Goal: Information Seeking & Learning: Learn about a topic

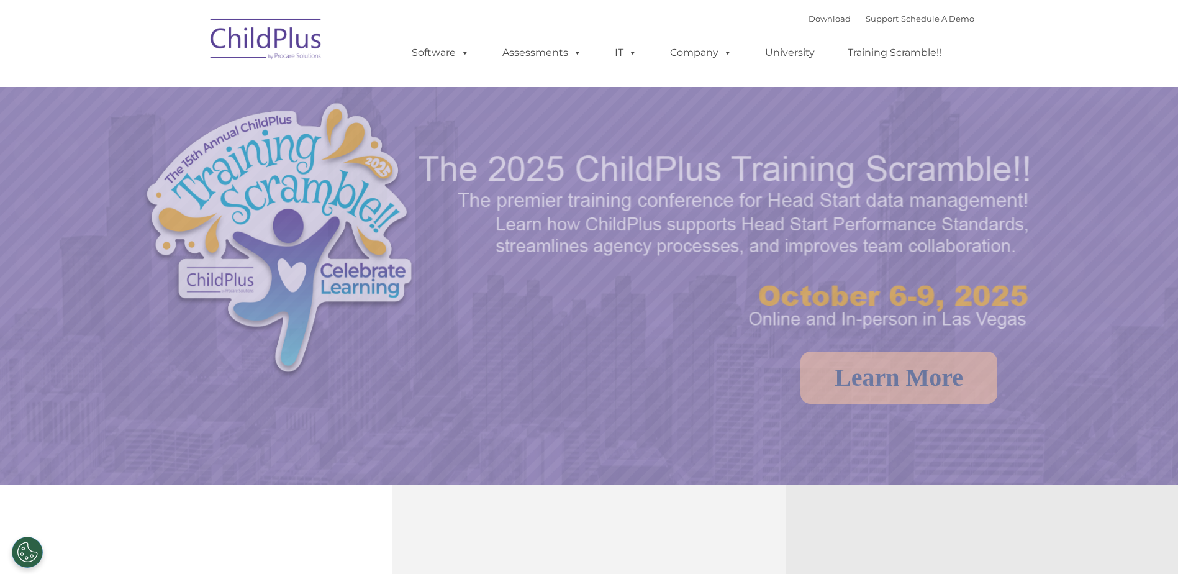
select select "MEDIUM"
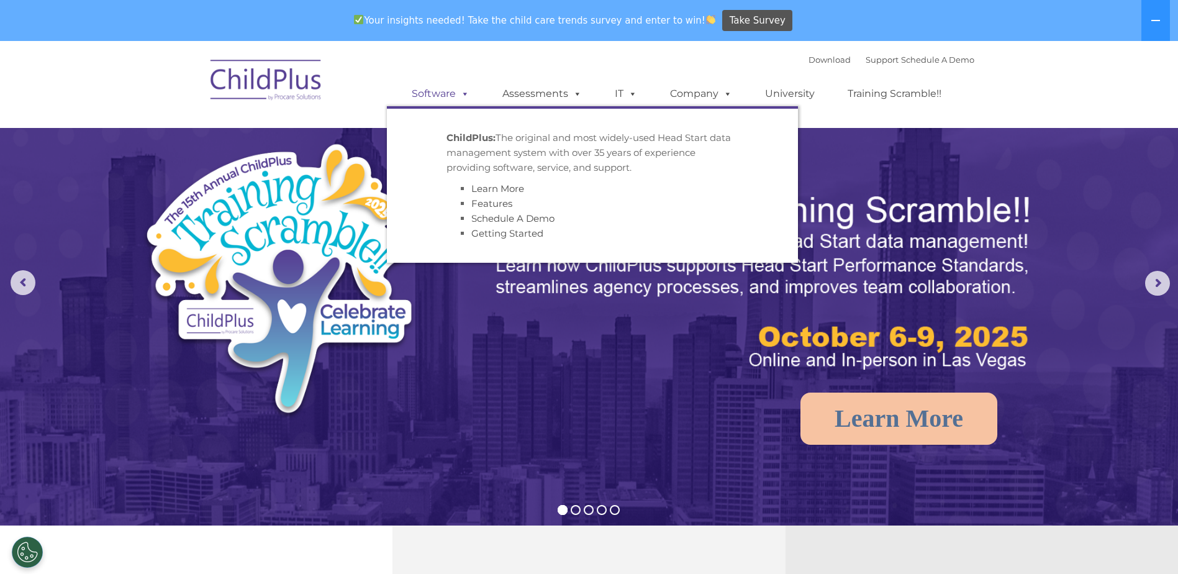
click at [437, 98] on link "Software" at bounding box center [440, 93] width 83 height 25
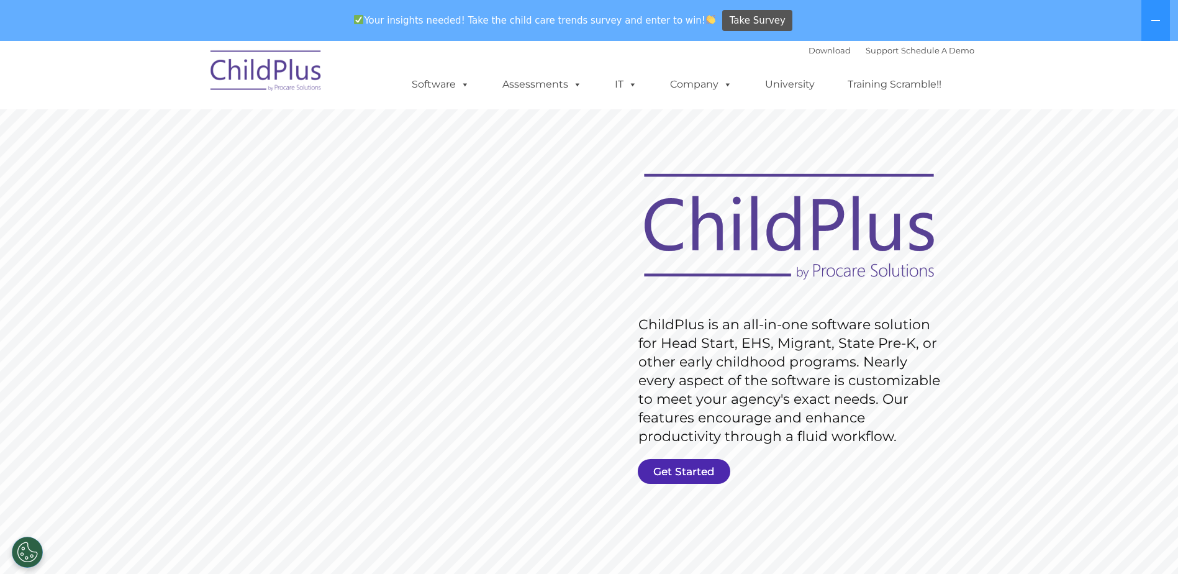
click at [668, 462] on link "Get Started" at bounding box center [684, 471] width 93 height 25
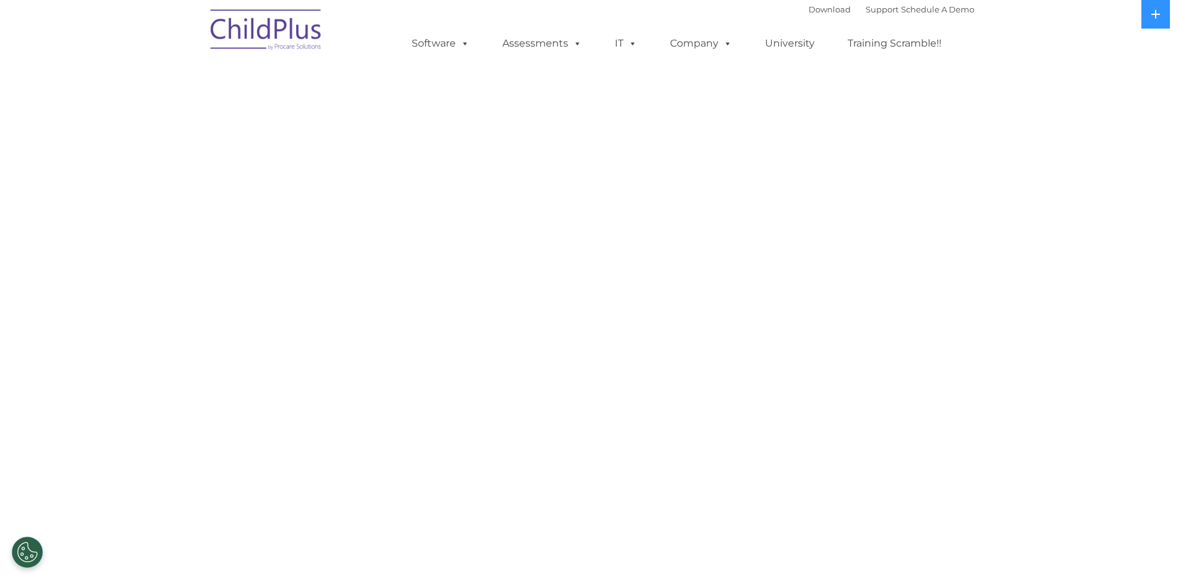
select select "MEDIUM"
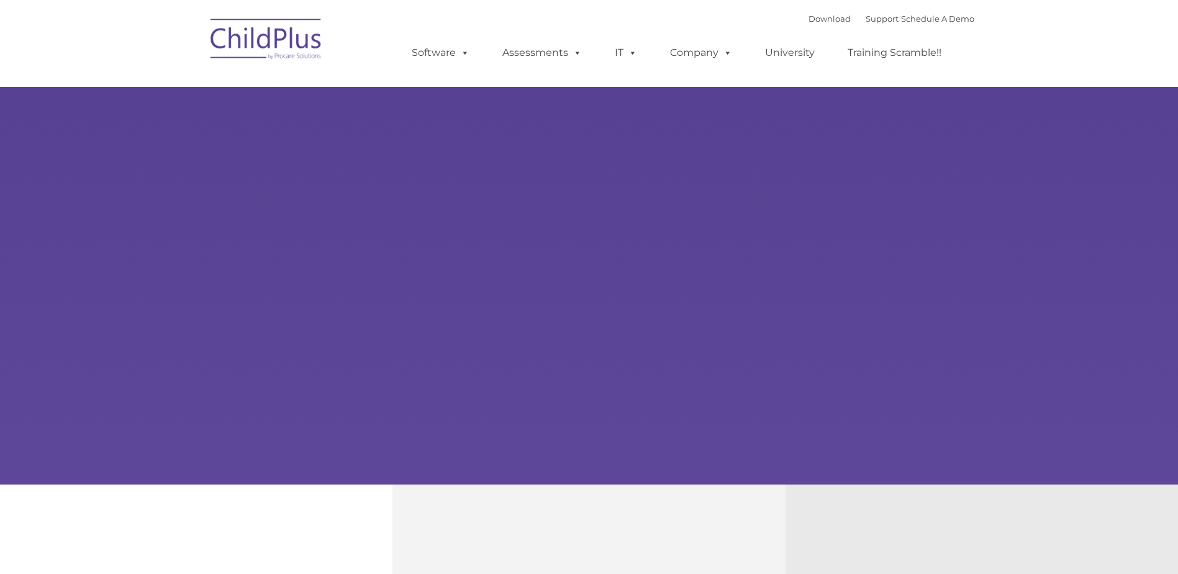
type input ""
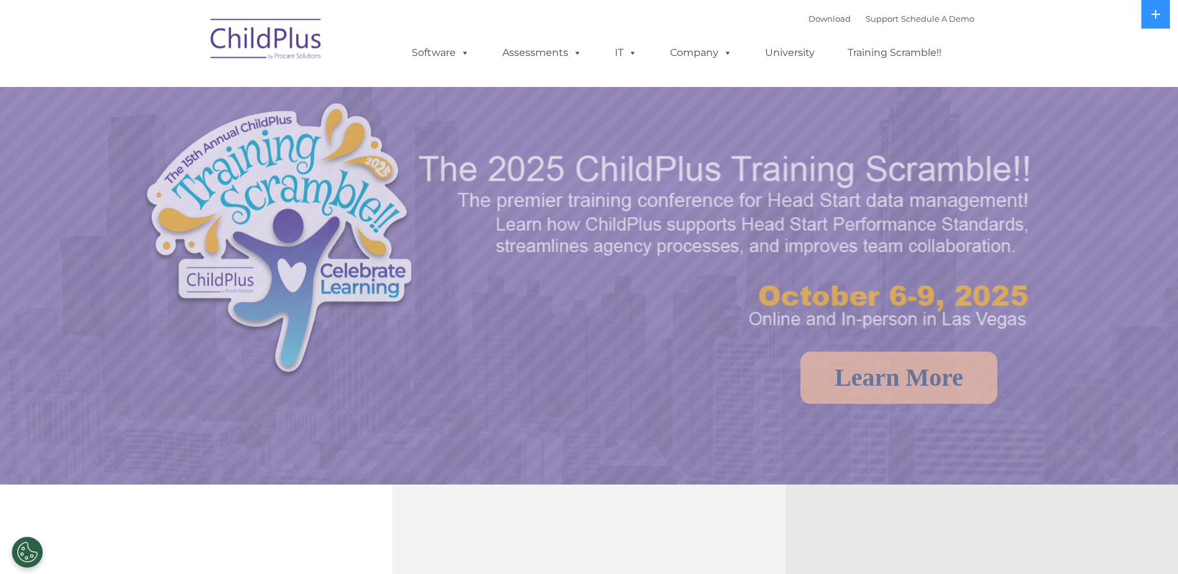
select select "MEDIUM"
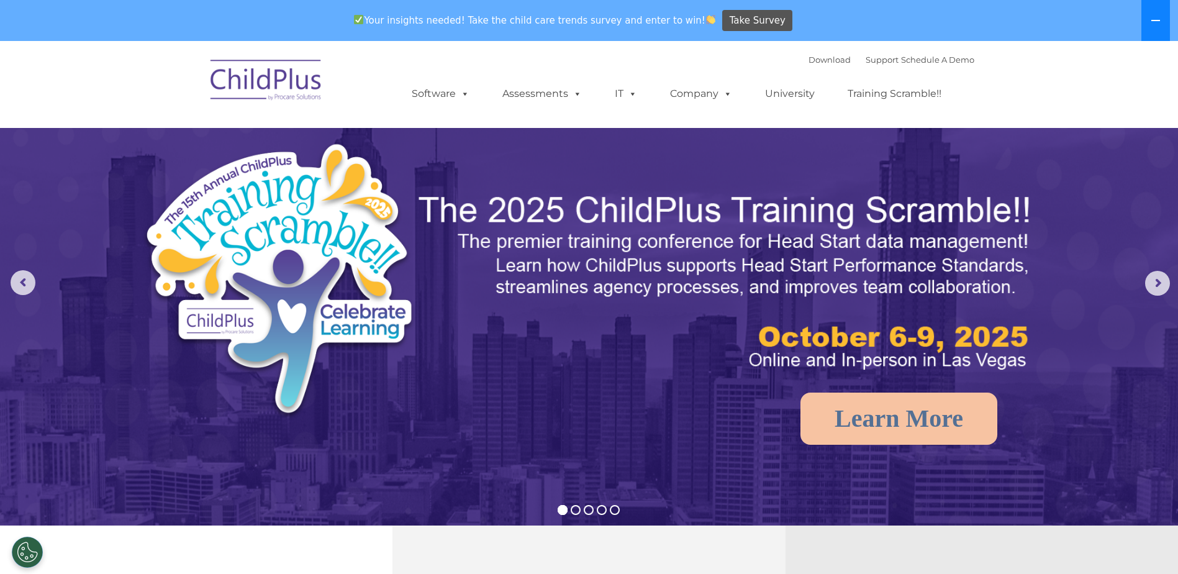
click at [1162, 9] on button at bounding box center [1156, 20] width 29 height 41
